Goal: Register for event/course

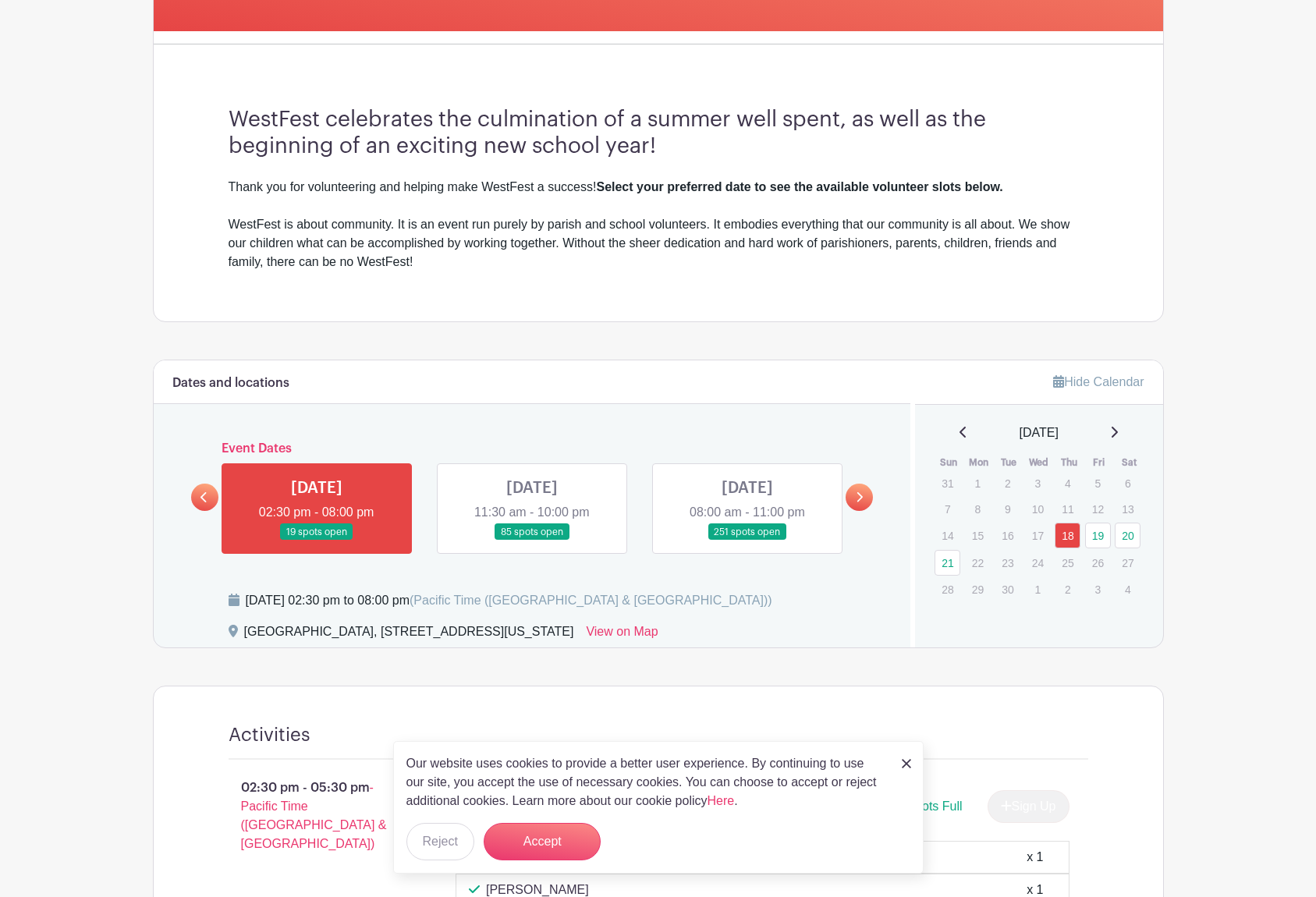
scroll to position [406, 0]
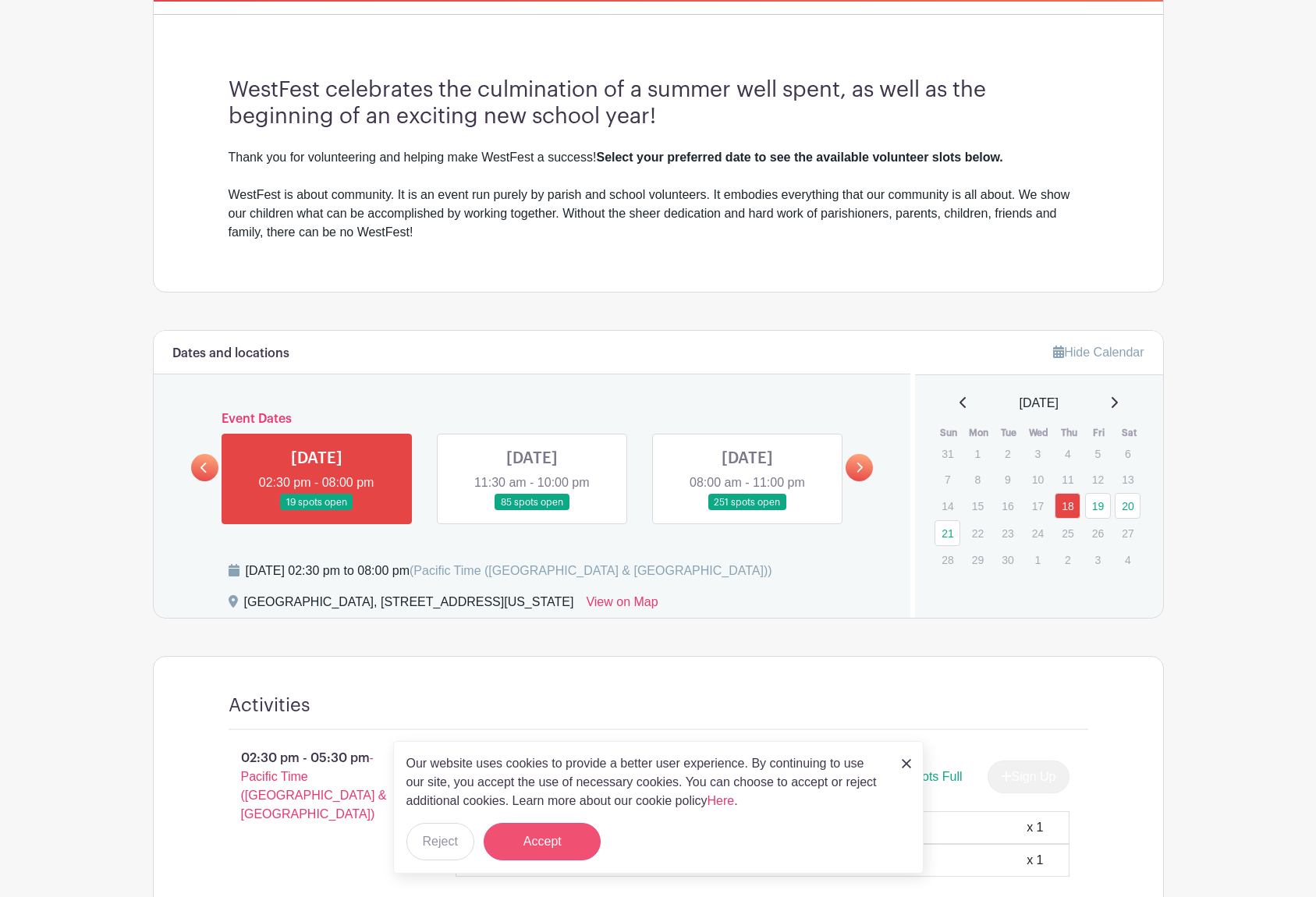
click at [539, 830] on button "Accept" at bounding box center [542, 841] width 117 height 37
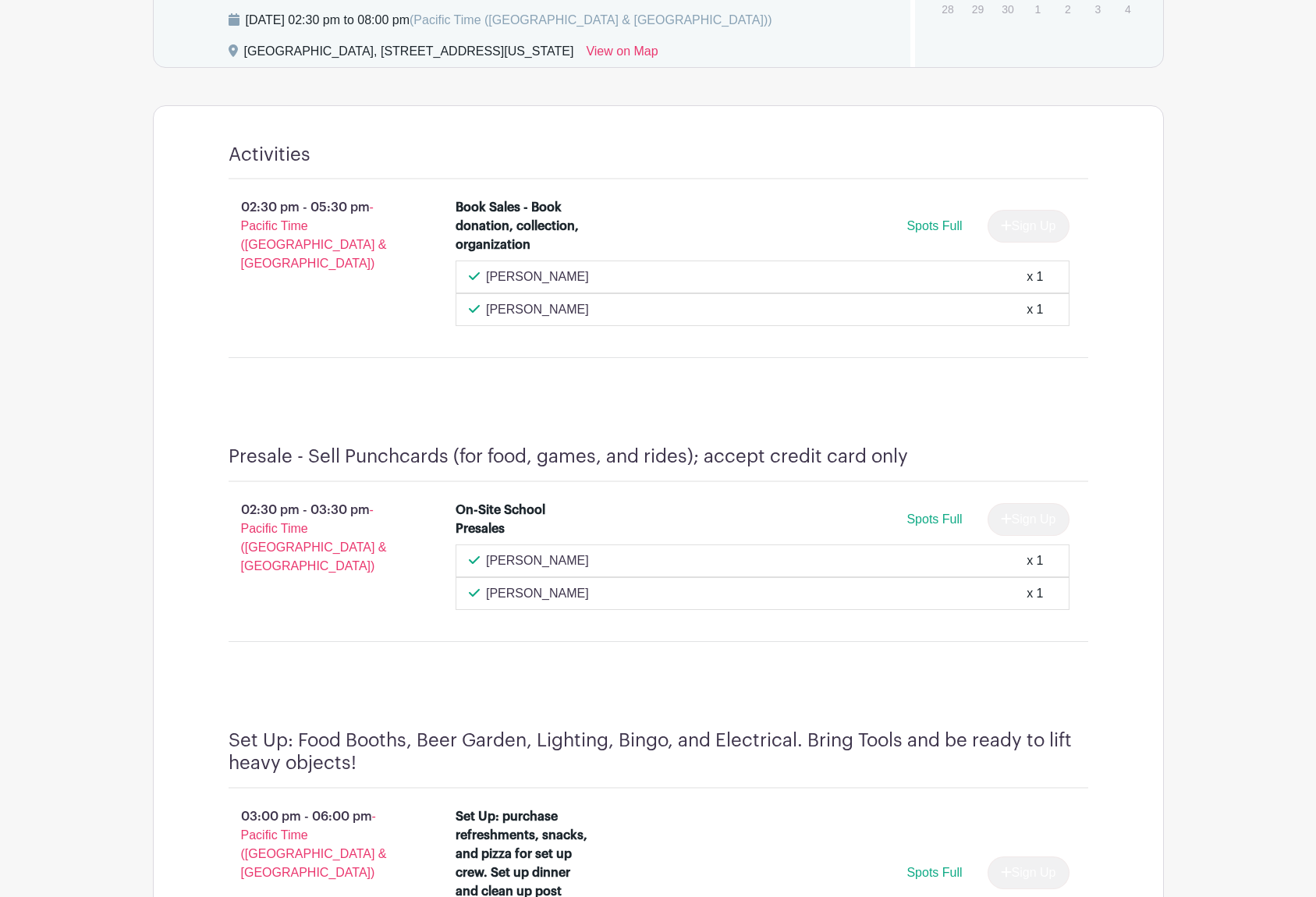
scroll to position [959, 0]
click at [528, 558] on p "[PERSON_NAME]" at bounding box center [537, 559] width 103 height 18
click at [589, 584] on p "[PERSON_NAME]" at bounding box center [537, 591] width 103 height 18
click at [722, 586] on div "[PERSON_NAME] x 1" at bounding box center [762, 591] width 587 height 18
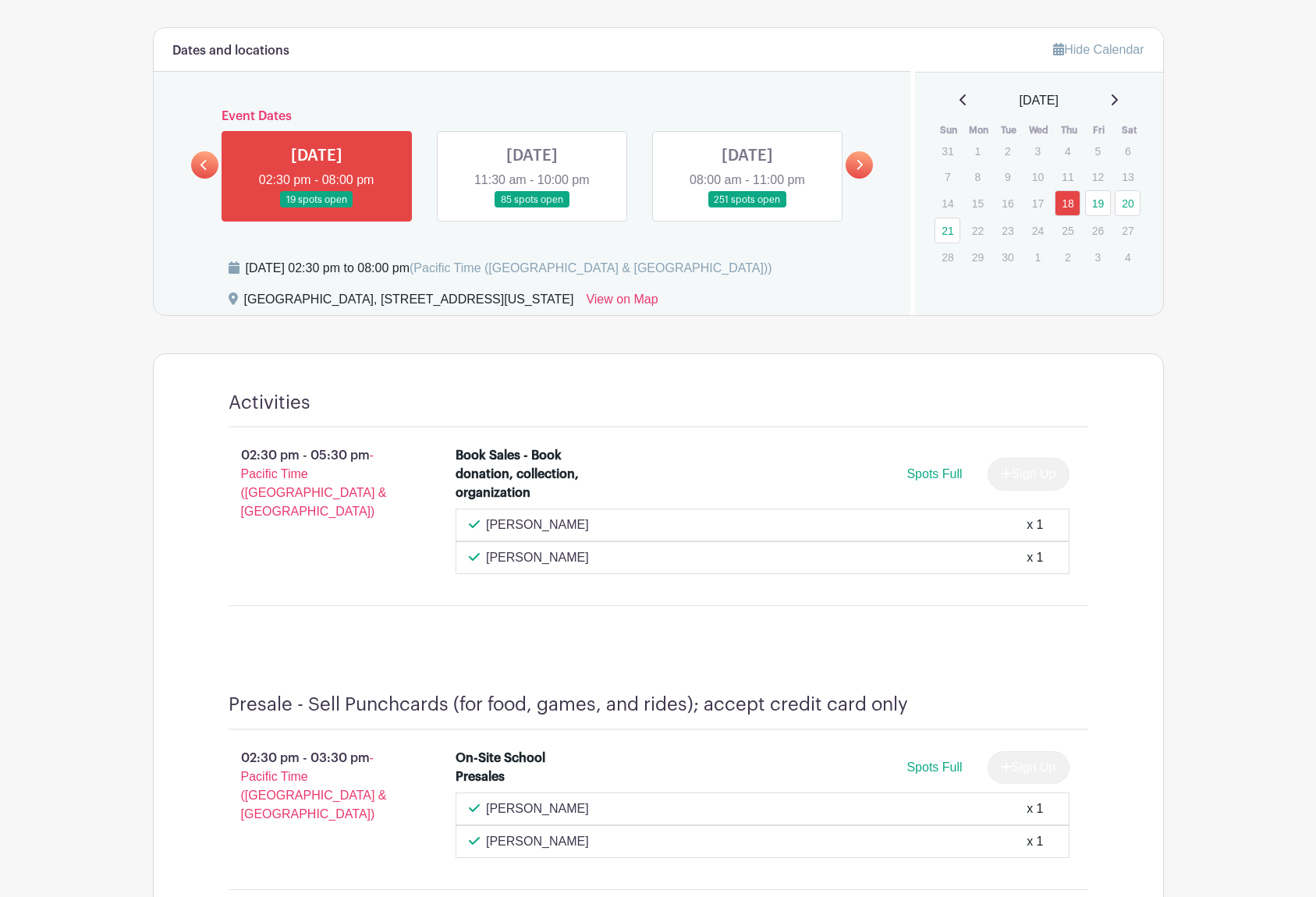
scroll to position [705, 0]
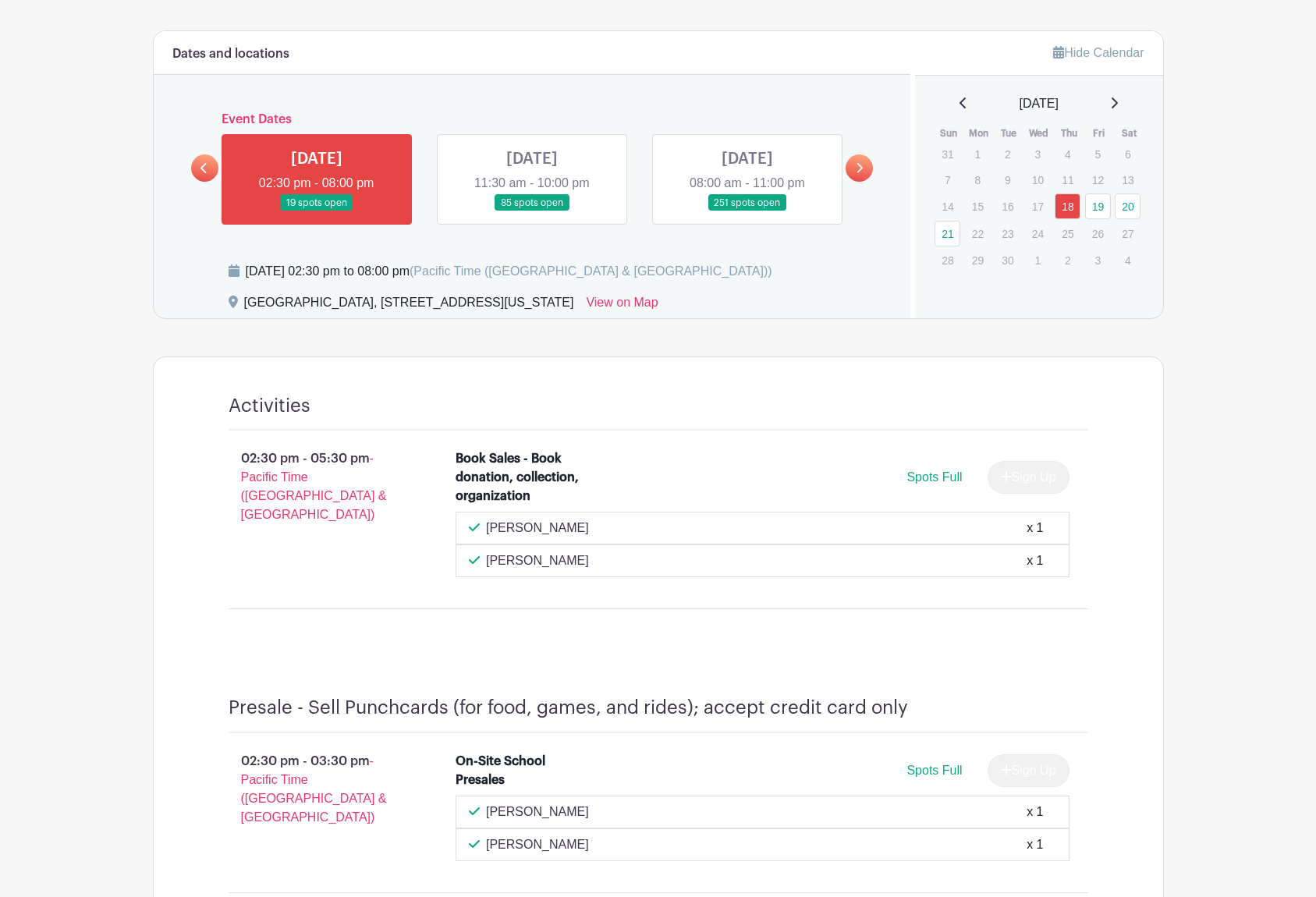
click at [532, 212] on link at bounding box center [532, 212] width 0 height 0
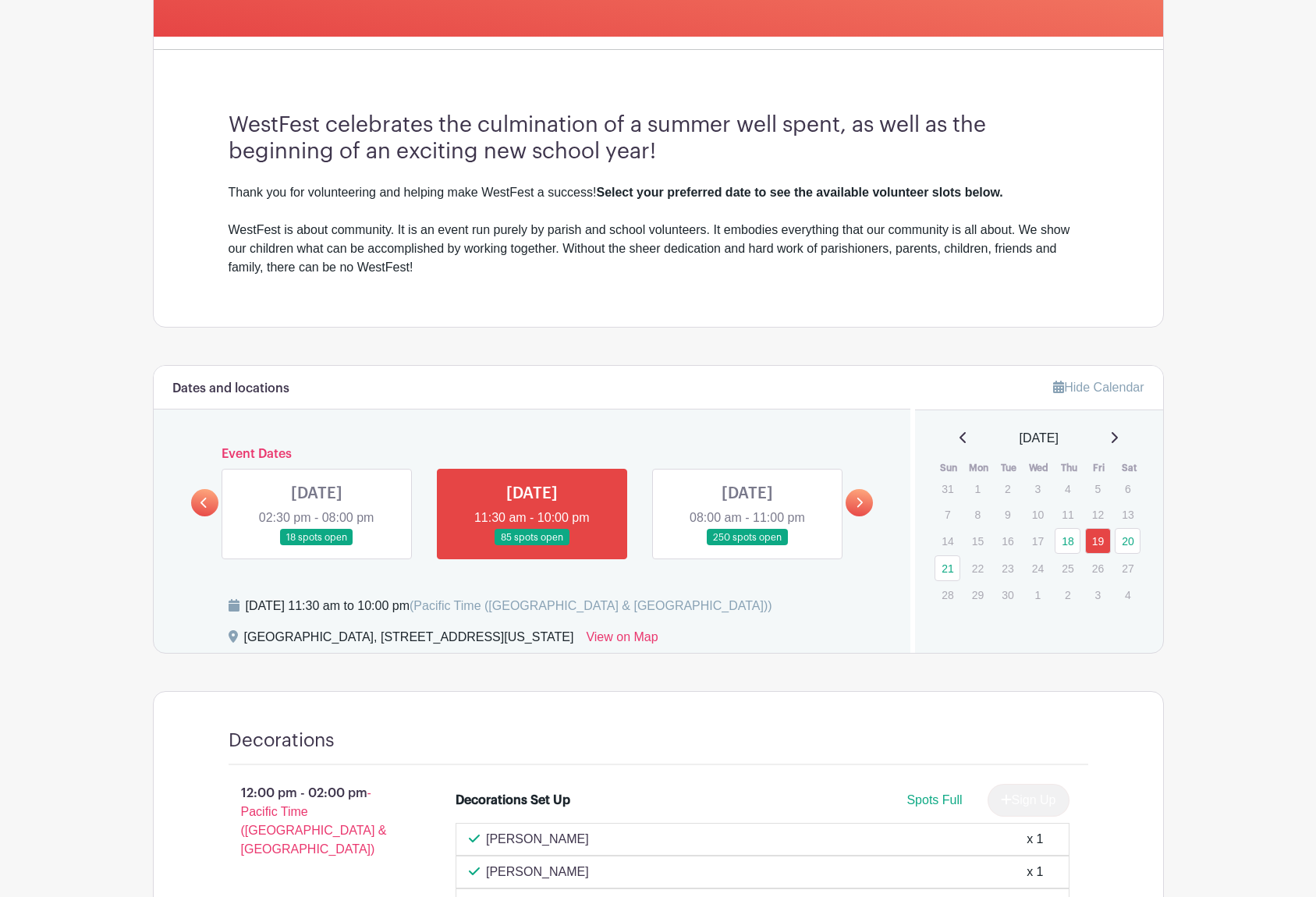
scroll to position [498, 0]
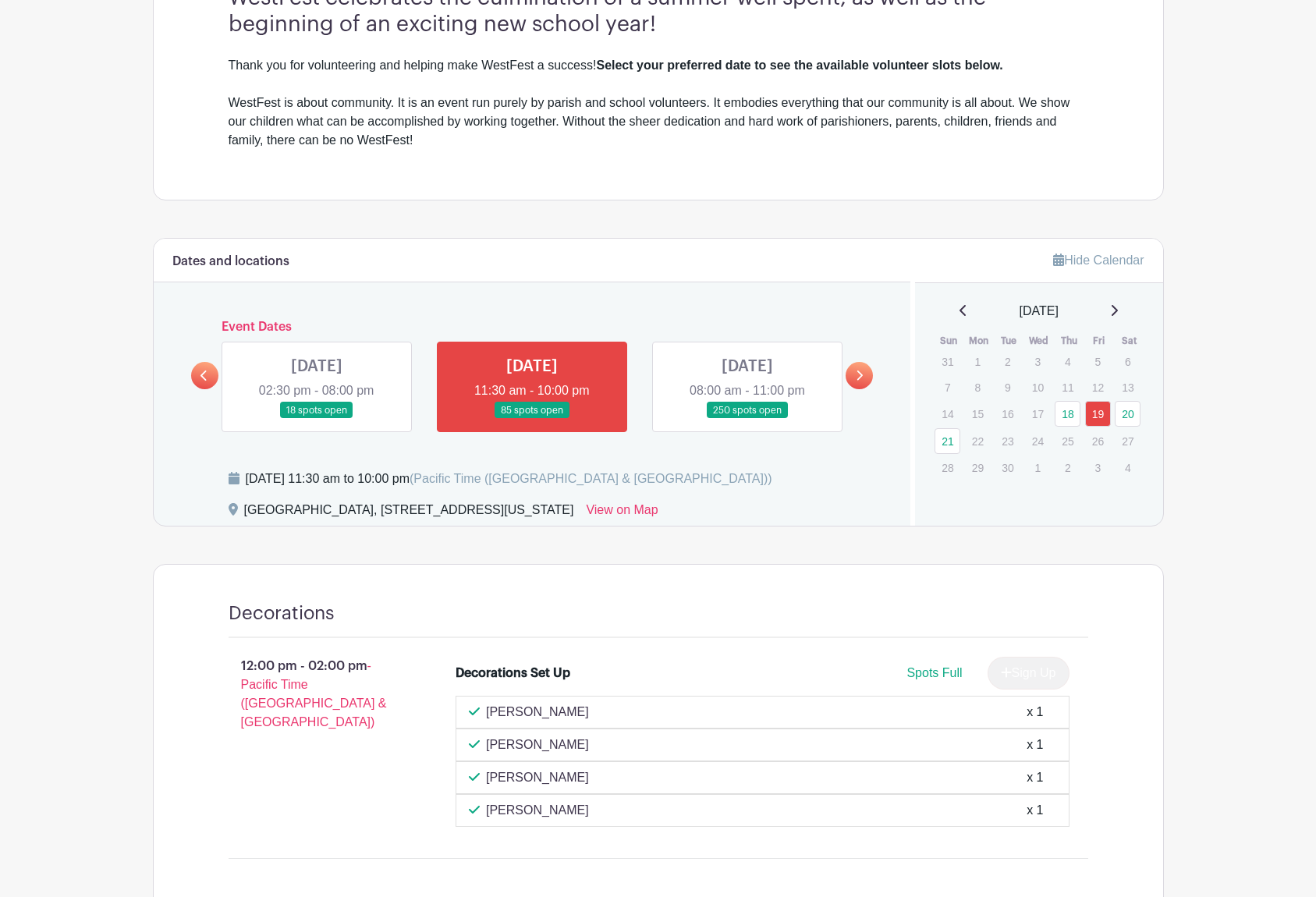
click at [866, 374] on link at bounding box center [859, 375] width 27 height 27
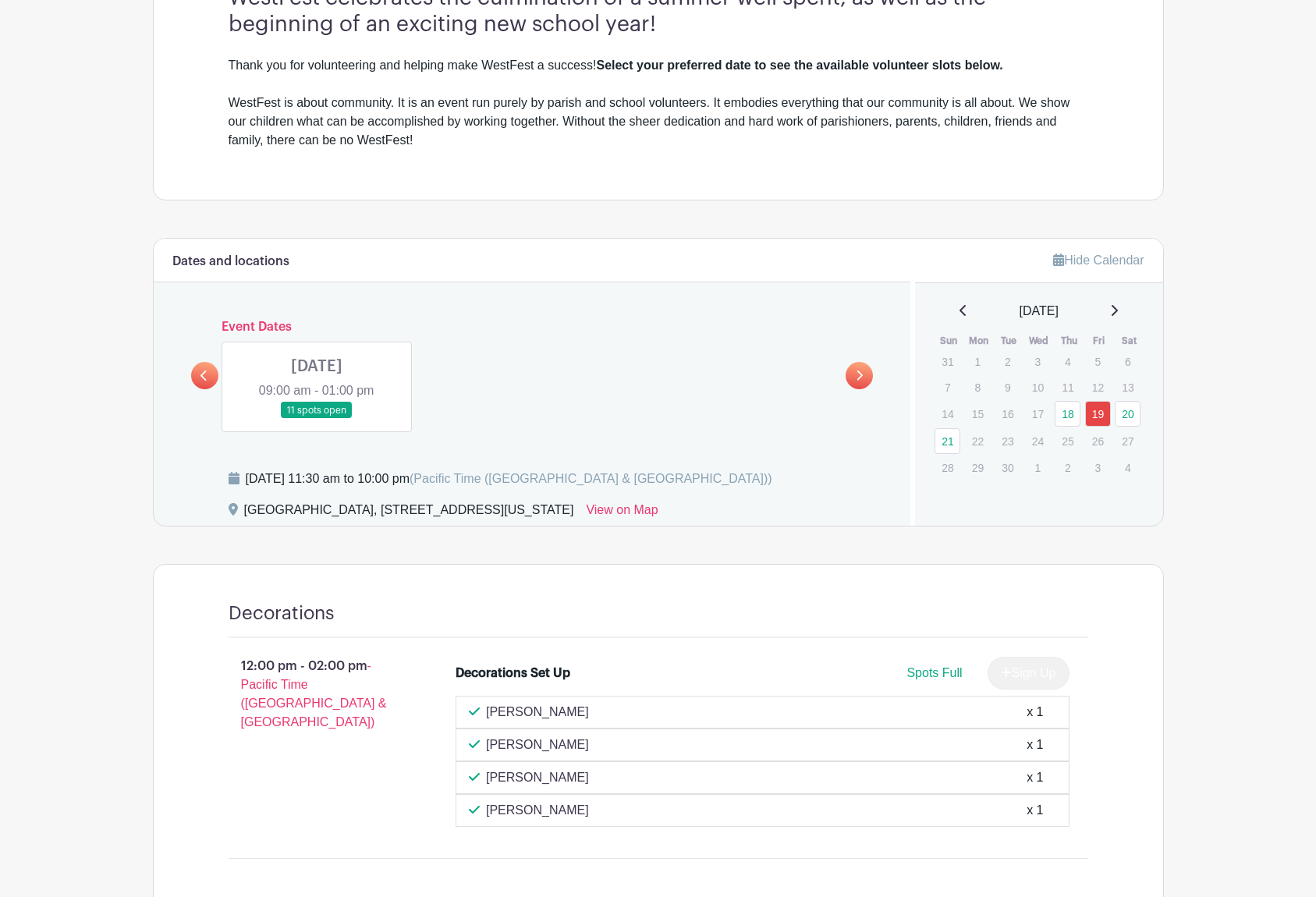
click at [317, 419] on link at bounding box center [317, 419] width 0 height 0
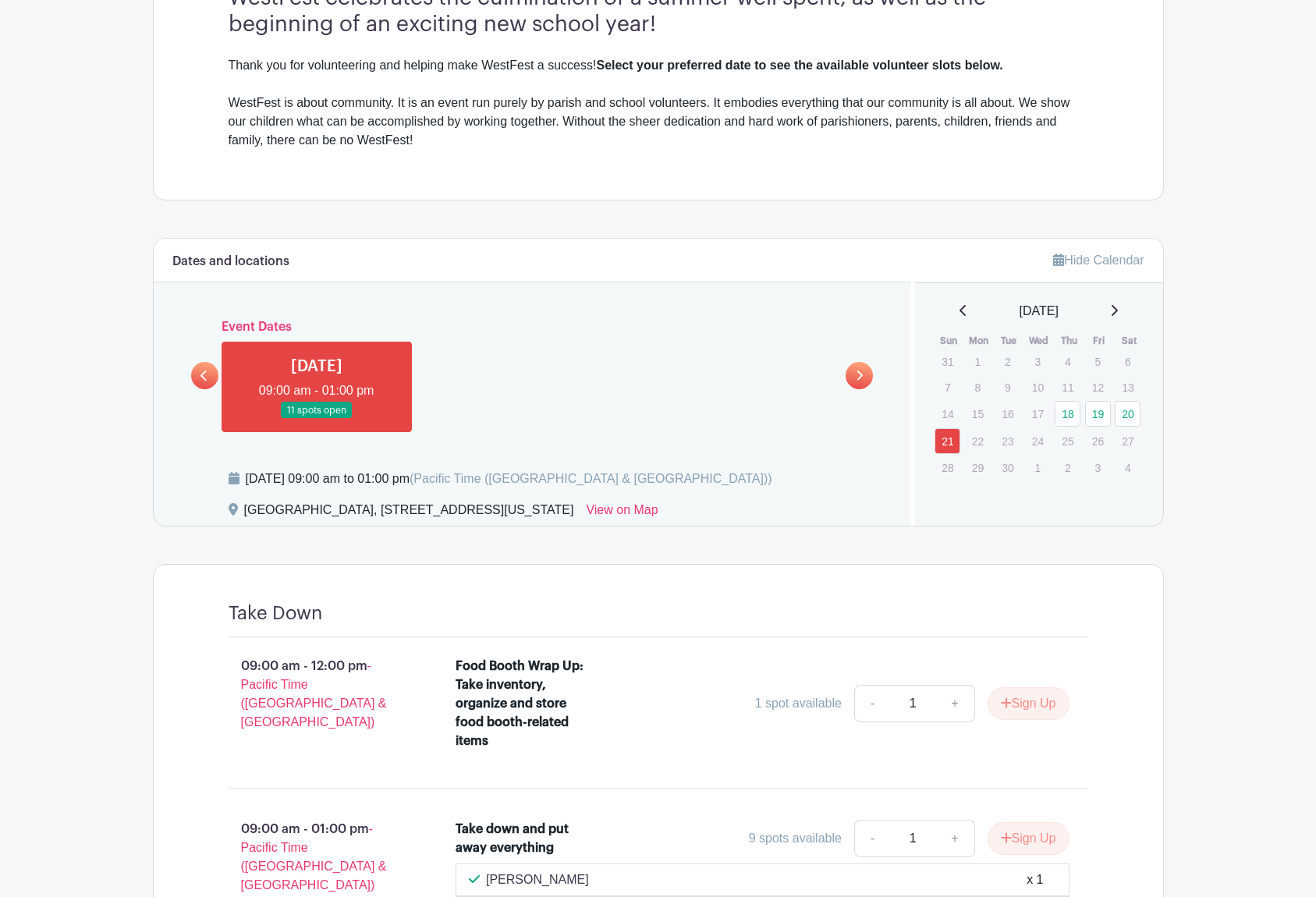
click at [317, 419] on link at bounding box center [317, 419] width 0 height 0
